Goal: Task Accomplishment & Management: Use online tool/utility

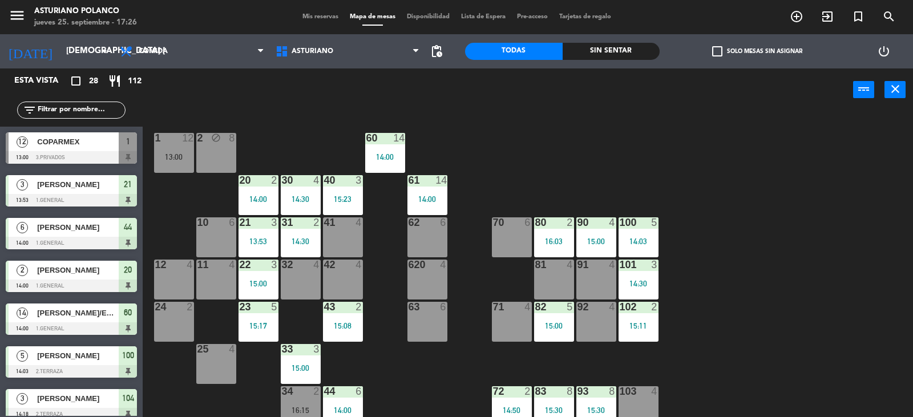
scroll to position [120, 0]
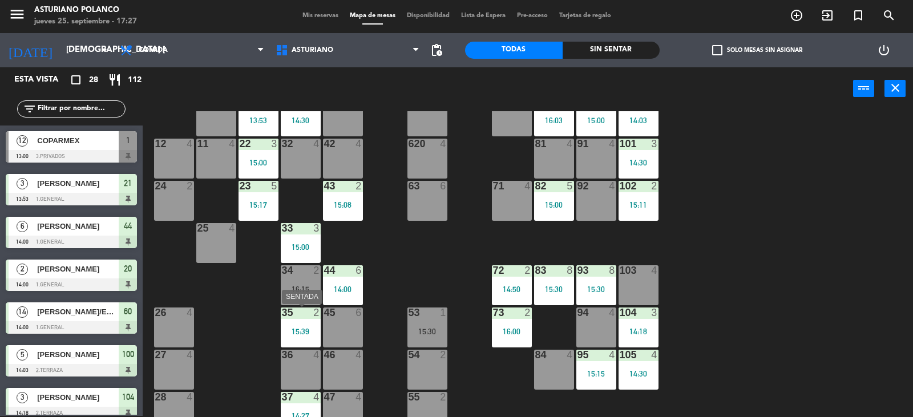
click at [305, 320] on div "35 2 15:39" at bounding box center [301, 328] width 40 height 40
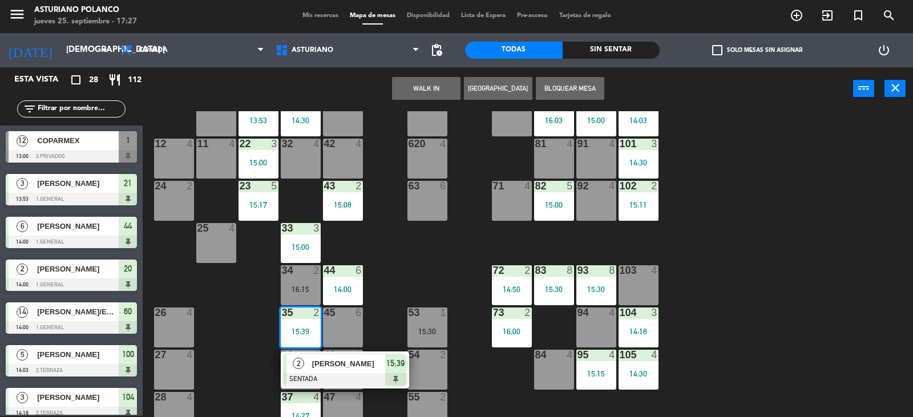
click at [325, 364] on span "[PERSON_NAME]" at bounding box center [348, 364] width 73 height 12
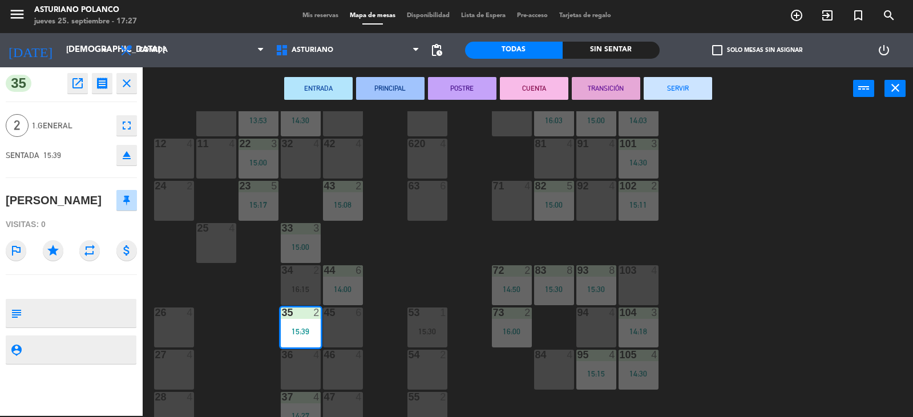
click at [669, 88] on button "SERVIR" at bounding box center [678, 88] width 68 height 23
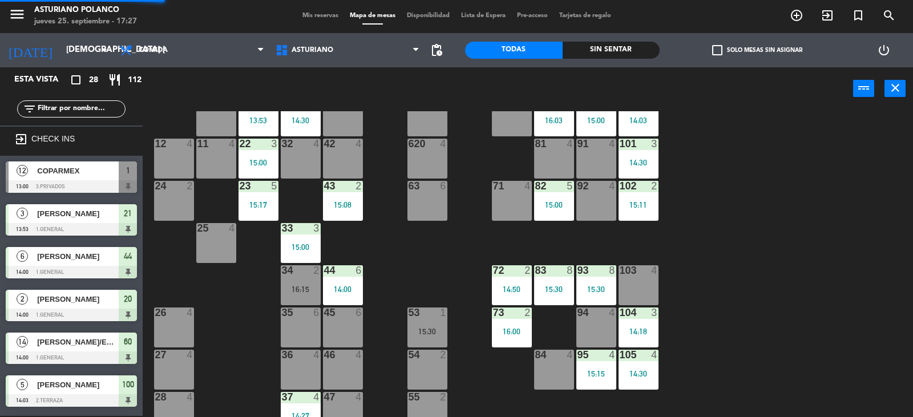
scroll to position [264, 0]
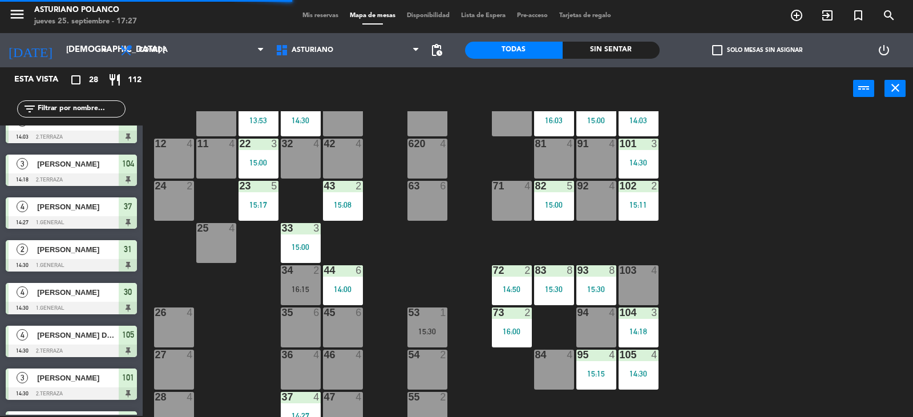
click at [339, 288] on div "14:00" at bounding box center [343, 289] width 40 height 8
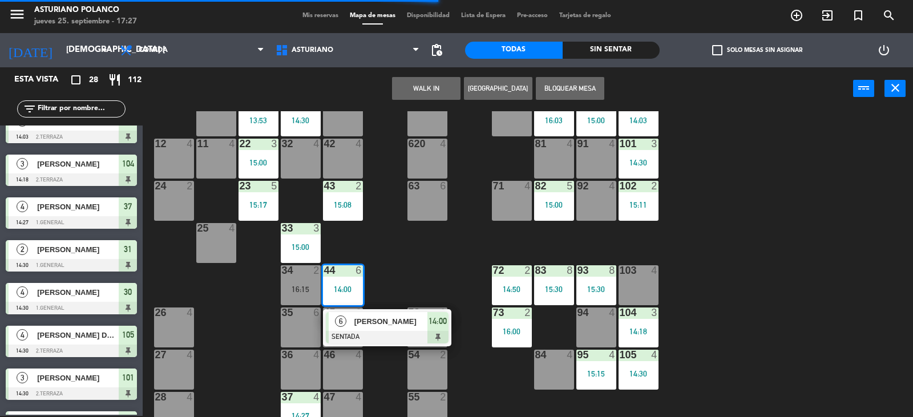
click at [373, 314] on div "[PERSON_NAME]" at bounding box center [390, 321] width 74 height 19
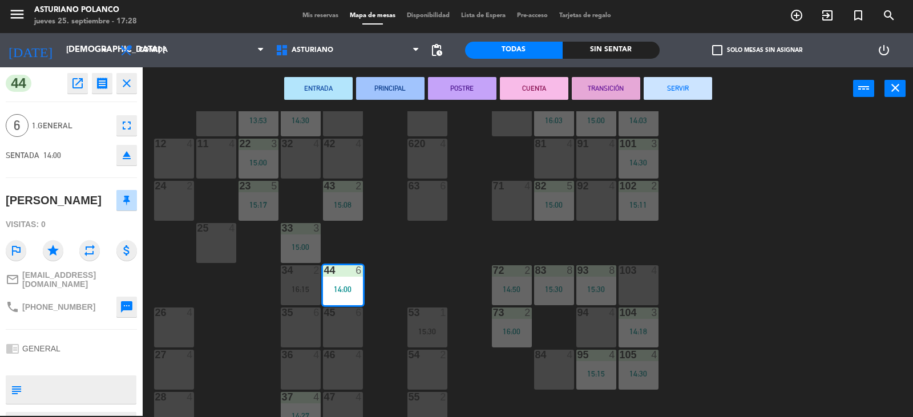
click at [680, 80] on button "SERVIR" at bounding box center [678, 88] width 68 height 23
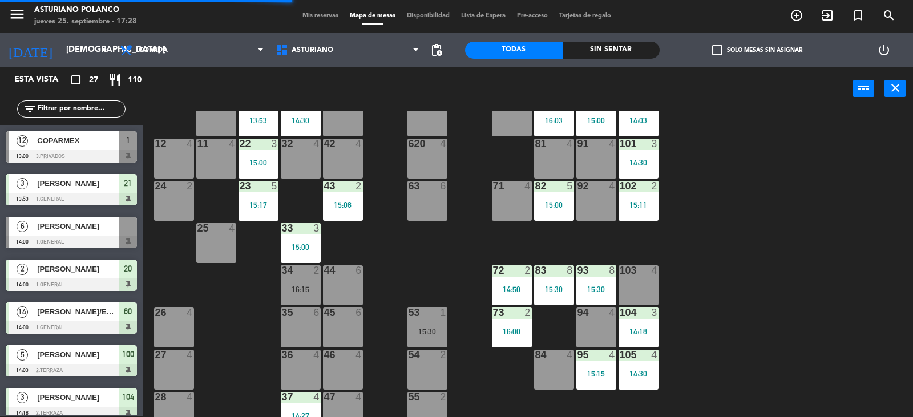
click at [290, 245] on div "15:00" at bounding box center [301, 247] width 40 height 8
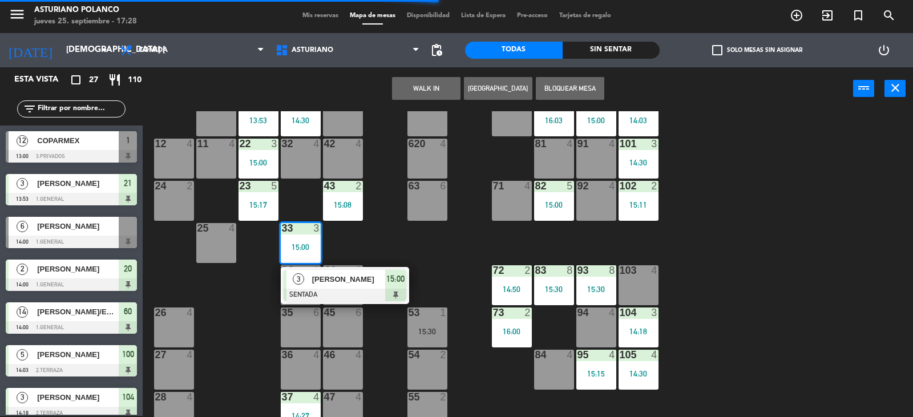
click at [341, 275] on span "[PERSON_NAME]" at bounding box center [348, 279] width 73 height 12
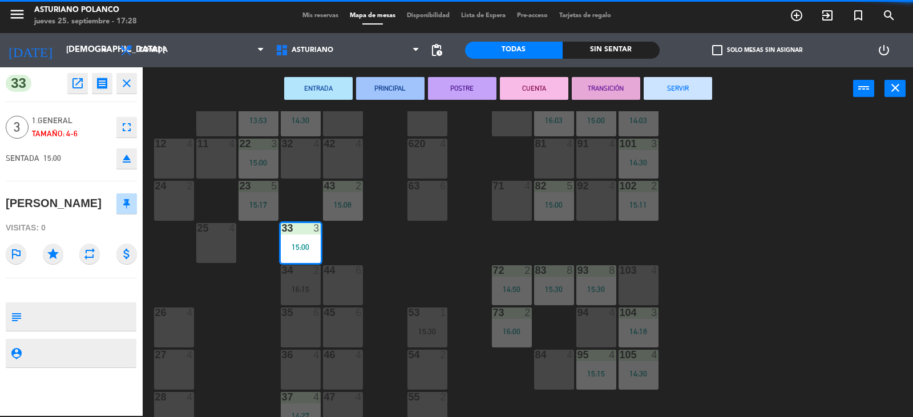
click at [670, 85] on button "SERVIR" at bounding box center [678, 88] width 68 height 23
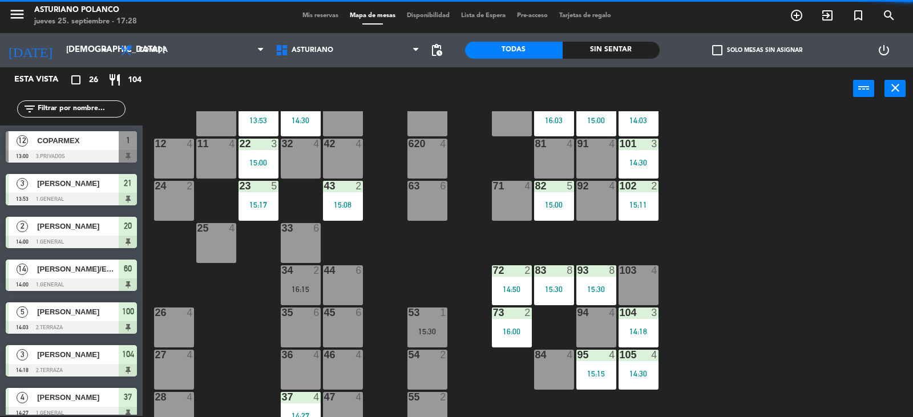
scroll to position [1, 0]
click at [253, 211] on div "23 5 15:17" at bounding box center [259, 201] width 40 height 40
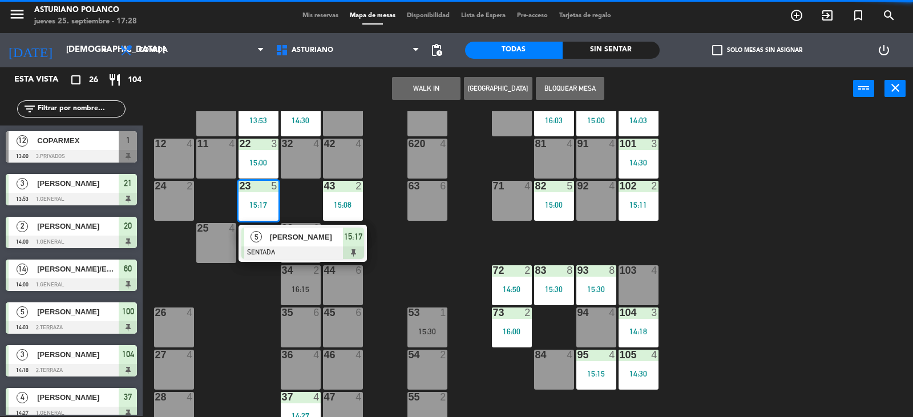
click at [398, 248] on div "1 12 13:00 2 block 8 60 14 14:00 20 2 14:00 30 4 14:30 40 3 15:23 61 14 14:00 6…" at bounding box center [532, 264] width 761 height 306
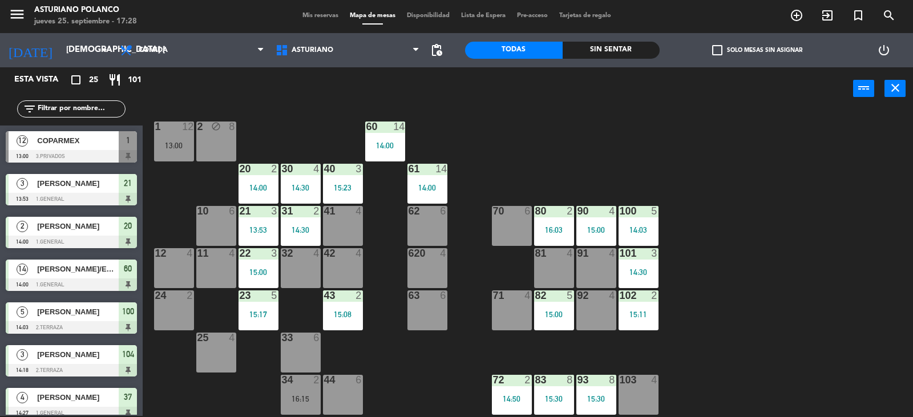
scroll to position [0, 0]
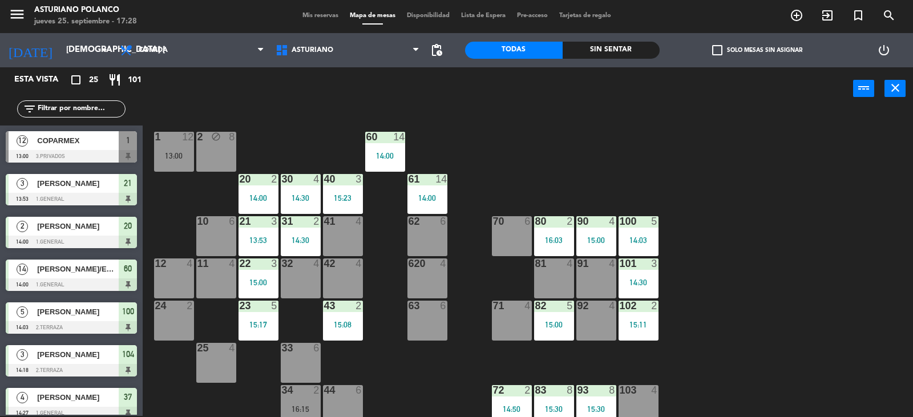
click at [256, 204] on div "20 2 14:00" at bounding box center [259, 194] width 40 height 40
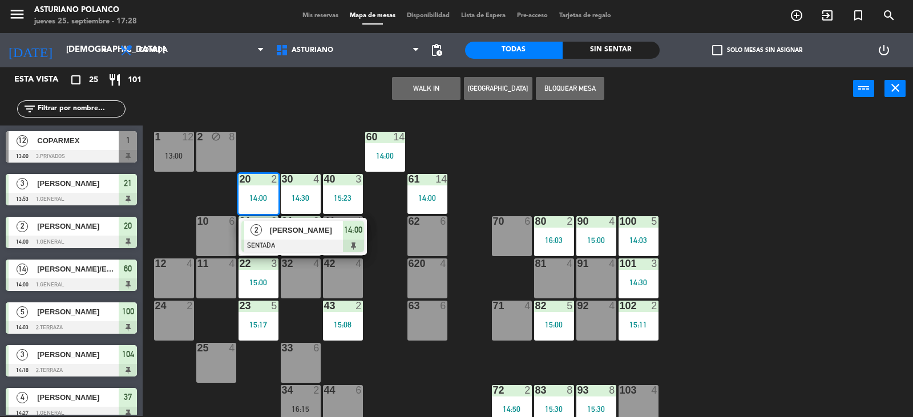
click at [298, 231] on span "[PERSON_NAME]" at bounding box center [306, 230] width 73 height 12
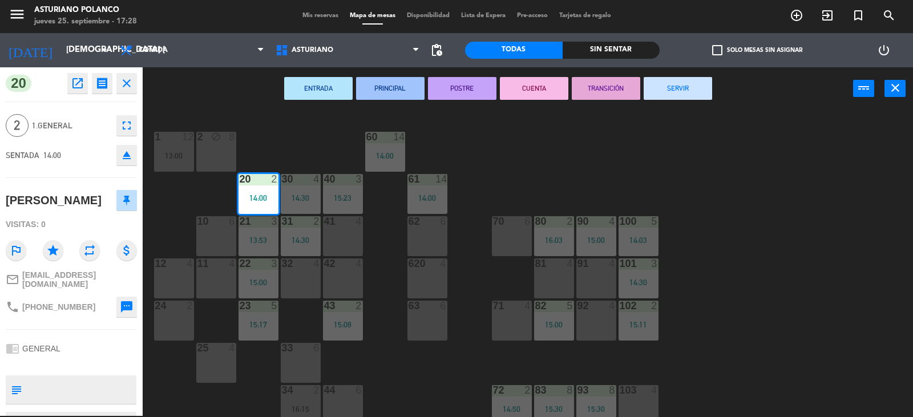
click at [666, 83] on button "SERVIR" at bounding box center [678, 88] width 68 height 23
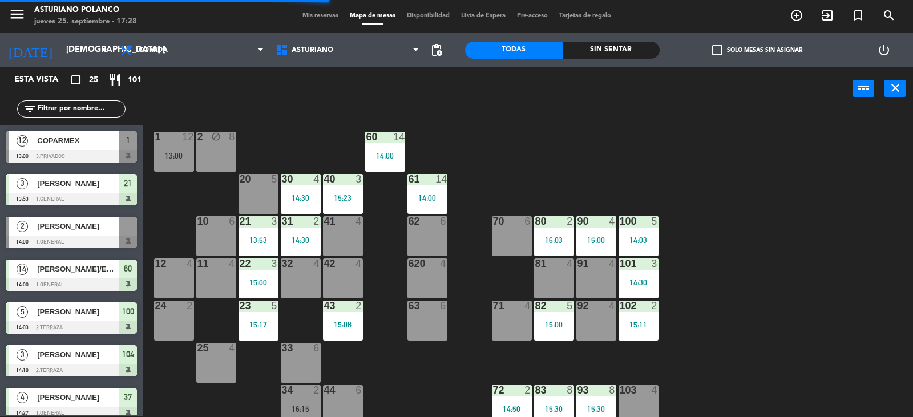
click at [300, 195] on div "14:30" at bounding box center [301, 198] width 40 height 8
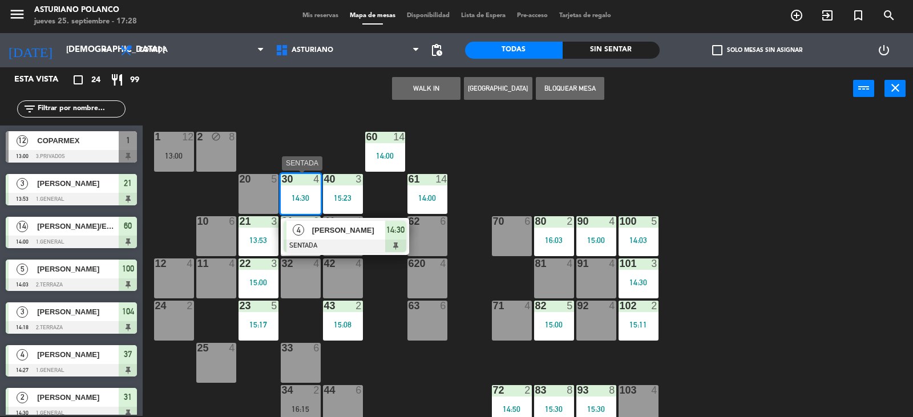
click at [355, 229] on span "[PERSON_NAME]" at bounding box center [348, 230] width 73 height 12
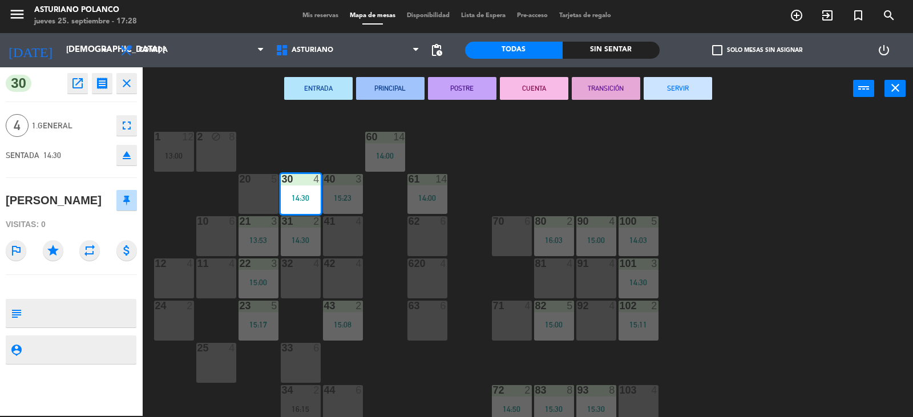
click at [681, 78] on button "SERVIR" at bounding box center [678, 88] width 68 height 23
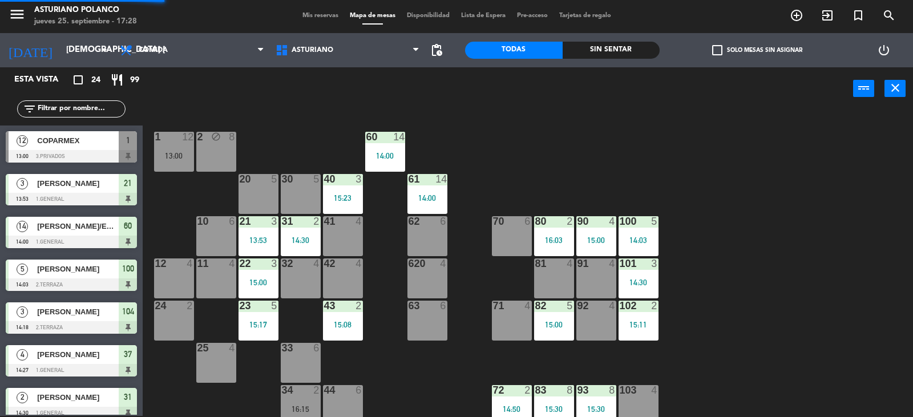
scroll to position [1, 0]
click at [64, 105] on input "text" at bounding box center [81, 109] width 88 height 13
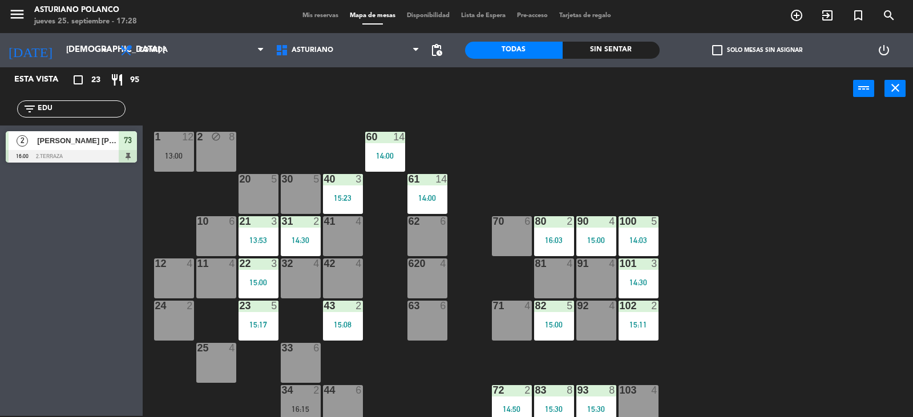
type input "EDU"
click at [54, 236] on div "Esta vista crop_square 23 restaurant 95 filter_list EDU 2 [PERSON_NAME] [PERSON…" at bounding box center [71, 241] width 143 height 349
